Goal: Task Accomplishment & Management: Manage account settings

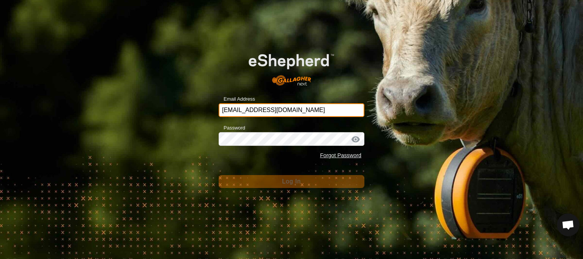
click at [282, 110] on input "[EMAIL_ADDRESS][DOMAIN_NAME]" at bounding box center [292, 110] width 146 height 14
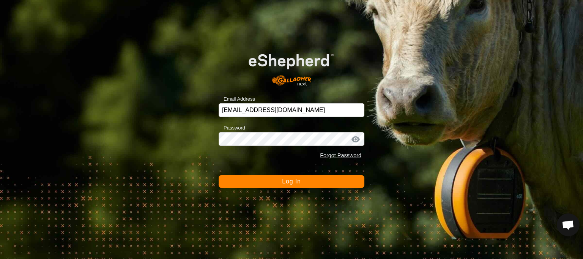
click at [242, 185] on button "Log In" at bounding box center [292, 181] width 146 height 13
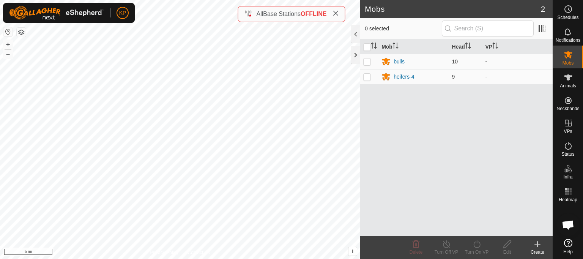
click at [369, 60] on p-checkbox at bounding box center [367, 61] width 8 height 6
checkbox input "true"
click at [396, 61] on div "bulls" at bounding box center [399, 62] width 11 height 8
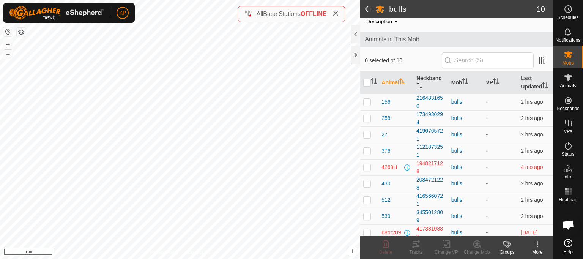
scroll to position [56, 0]
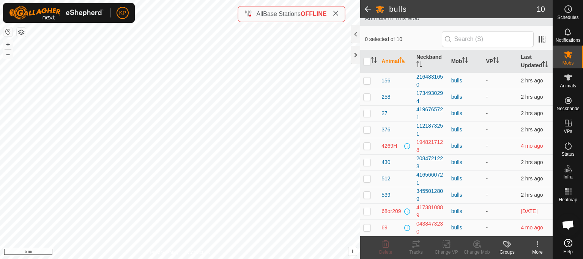
click at [366, 210] on p-checkbox at bounding box center [367, 211] width 8 height 6
checkbox input "true"
click at [539, 247] on icon at bounding box center [537, 244] width 9 height 9
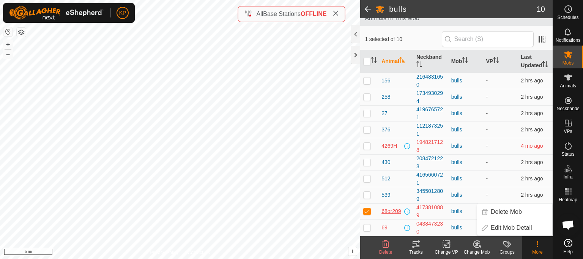
click at [395, 211] on span "68or209" at bounding box center [391, 211] width 19 height 8
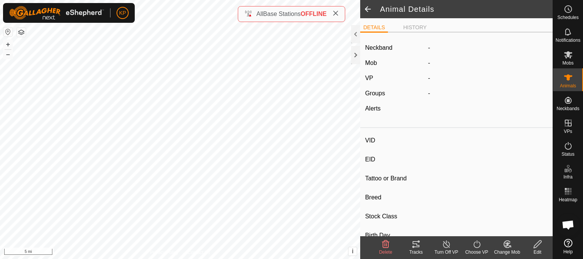
type input "68or209"
type input "-"
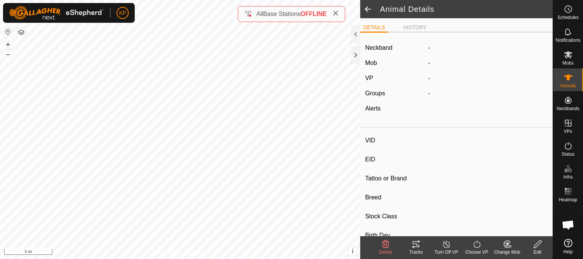
type input "0 kg"
type input "-"
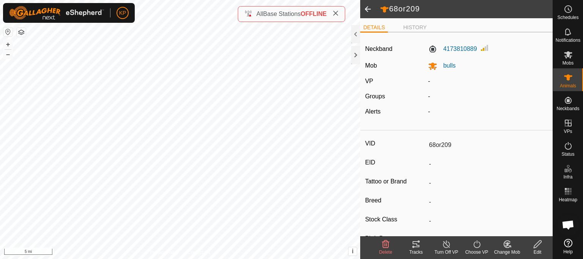
click at [439, 145] on input "68or209" at bounding box center [487, 145] width 122 height 13
click at [536, 248] on icon at bounding box center [537, 244] width 9 height 9
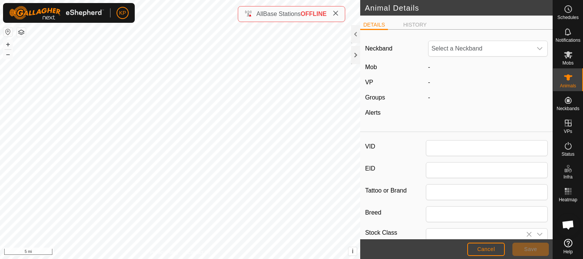
type input "68or209"
type input "0"
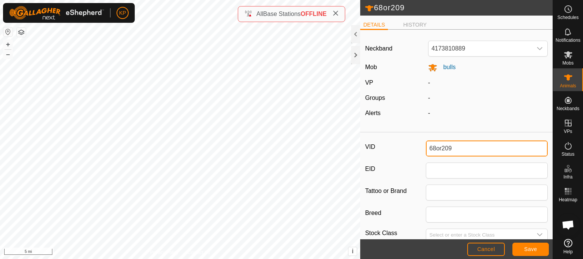
click at [439, 148] on input "68or209" at bounding box center [487, 148] width 122 height 16
type input "209"
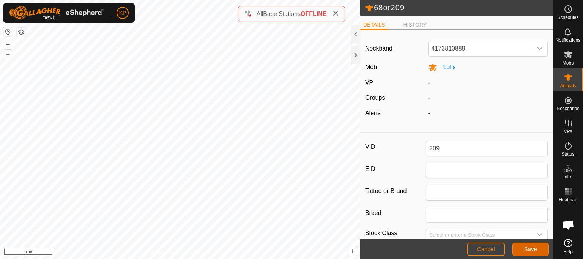
click at [524, 251] on span "Save" at bounding box center [530, 249] width 13 height 6
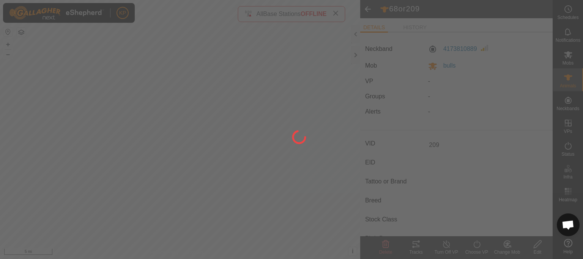
type input "-"
type input "0 kg"
type input "-"
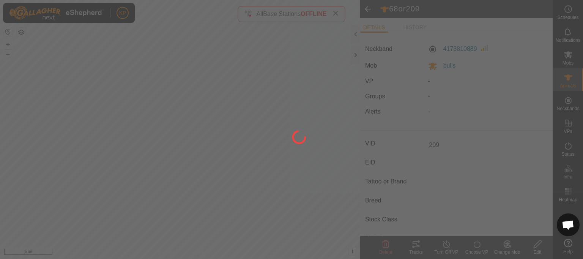
type input "-"
type input "68or209"
